Goal: Register for event/course

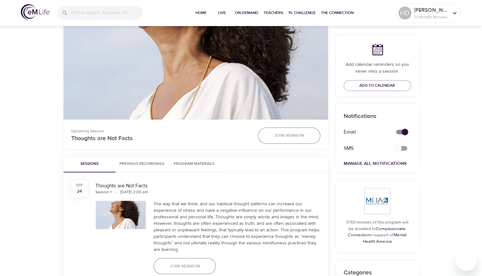
scroll to position [325, 0]
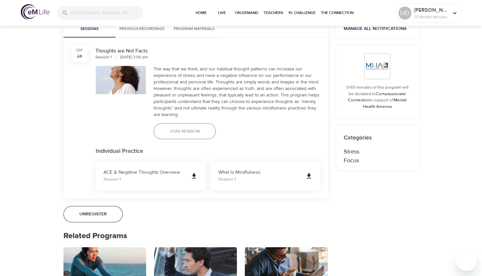
click at [174, 129] on span "Join Session" at bounding box center [185, 131] width 30 height 8
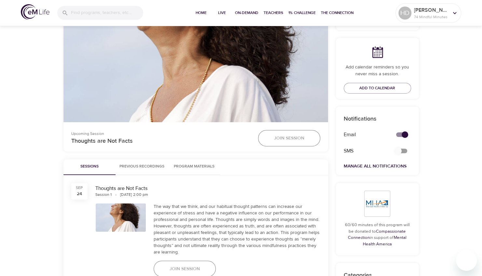
scroll to position [190, 0]
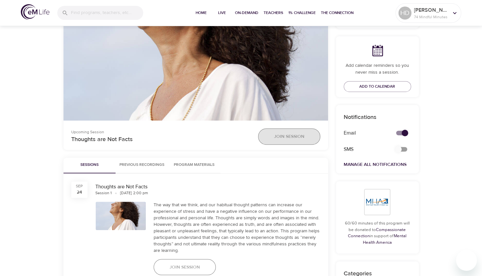
click at [297, 137] on span "Join Session" at bounding box center [289, 136] width 30 height 8
